Goal: Transaction & Acquisition: Download file/media

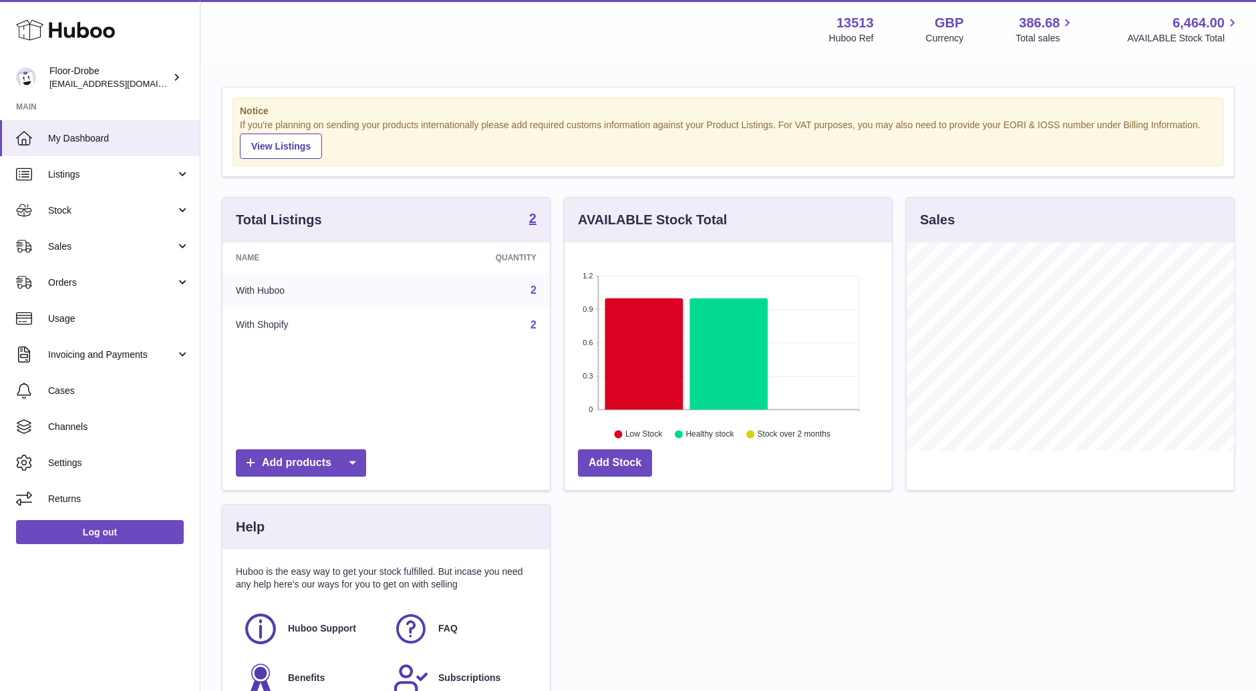
scroll to position [208, 327]
click at [126, 357] on span "Invoicing and Payments" at bounding box center [112, 355] width 128 height 13
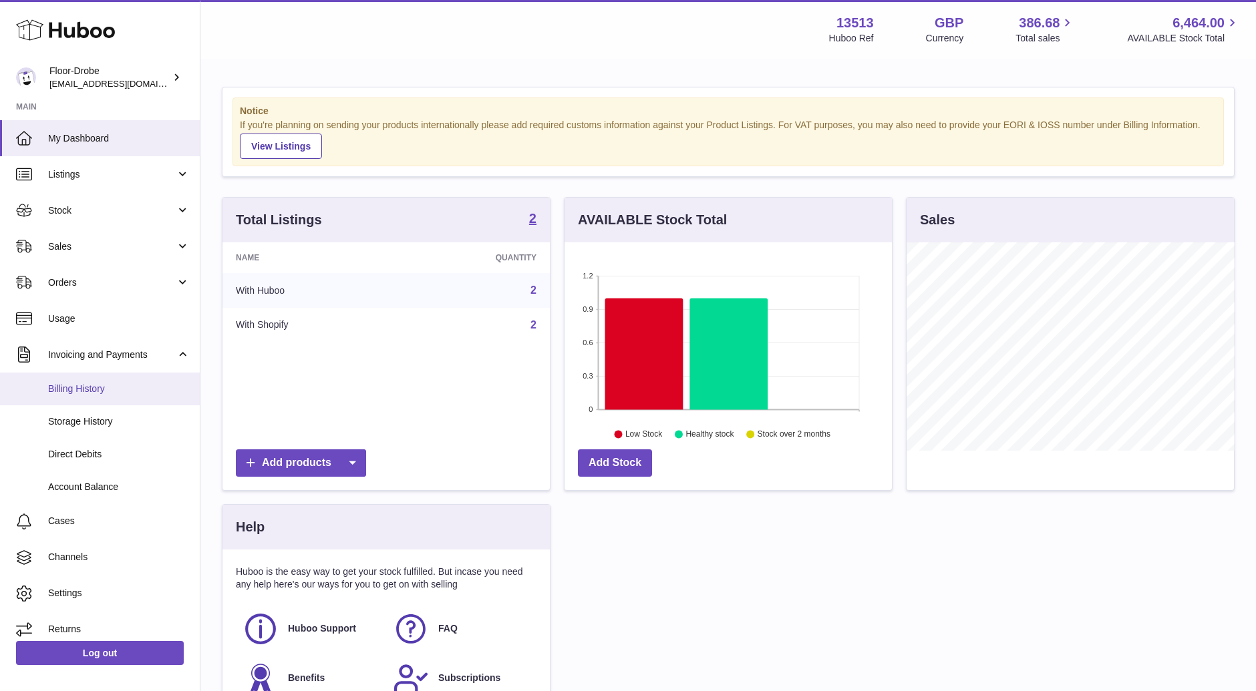
click at [132, 389] on span "Billing History" at bounding box center [119, 389] width 142 height 13
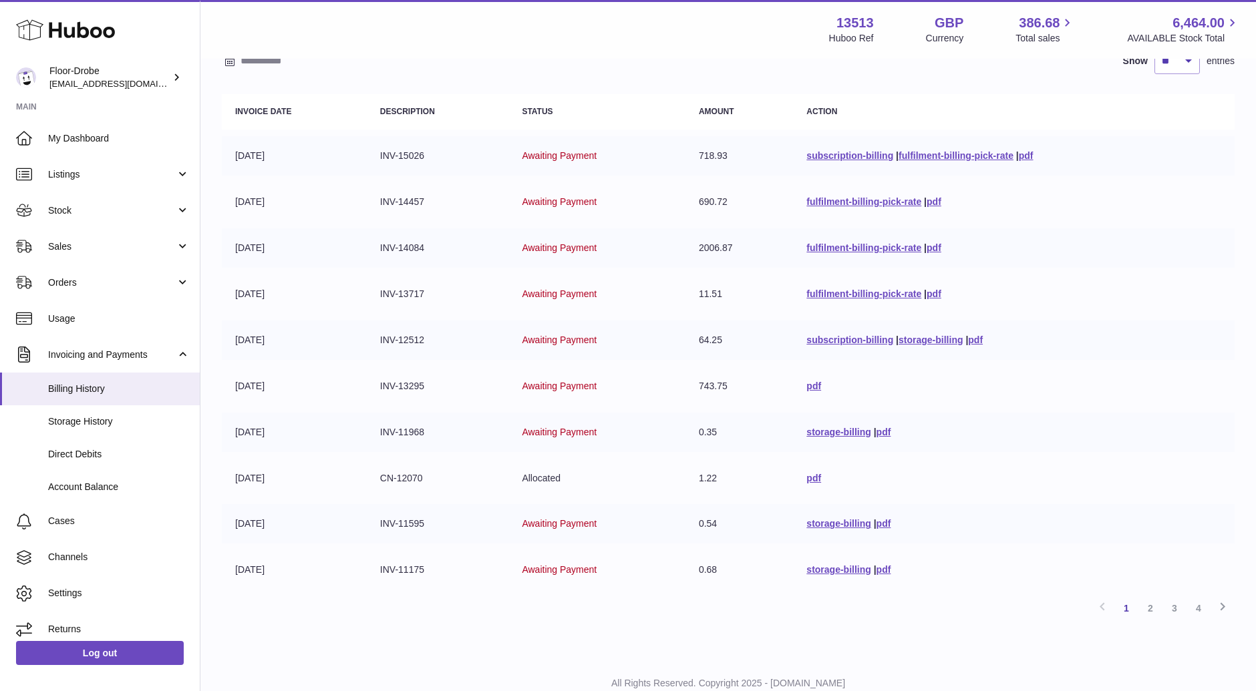
scroll to position [99, 0]
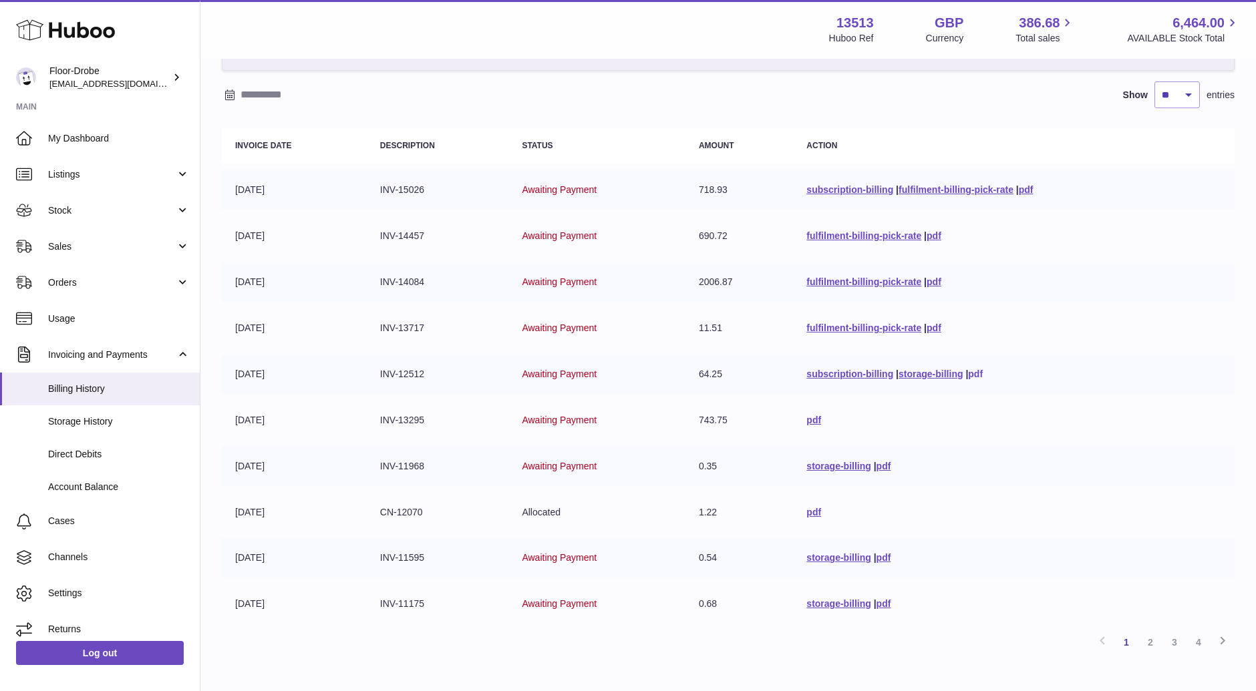
click at [978, 370] on link "pdf" at bounding box center [975, 374] width 15 height 11
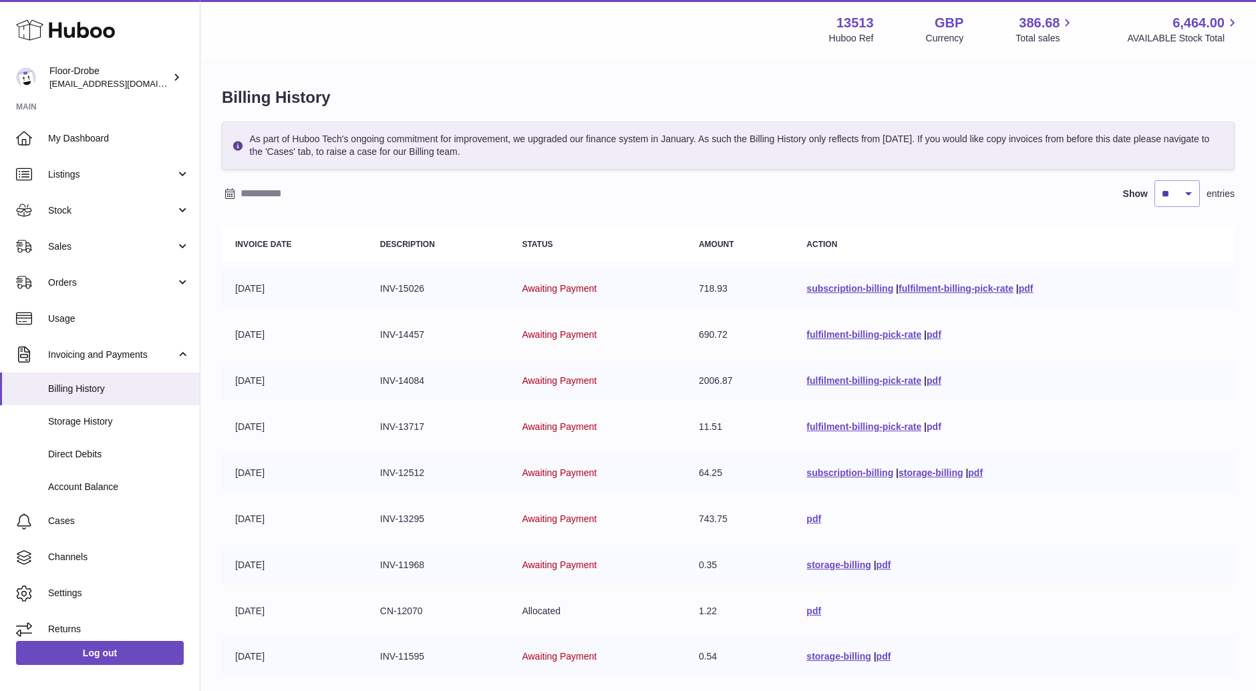
click at [936, 425] on link "pdf" at bounding box center [934, 427] width 15 height 11
click at [929, 378] on link "pdf" at bounding box center [934, 380] width 15 height 11
click at [931, 333] on link "pdf" at bounding box center [934, 334] width 15 height 11
